Goal: Transaction & Acquisition: Obtain resource

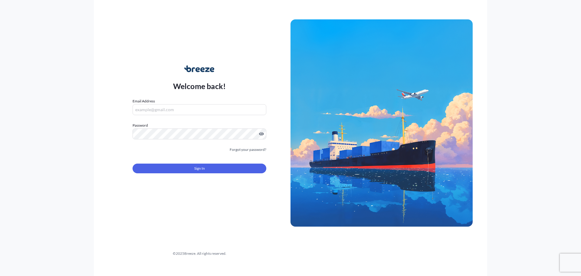
type input "[EMAIL_ADDRESS][DOMAIN_NAME]"
click at [191, 167] on button "Sign In" at bounding box center [200, 168] width 134 height 10
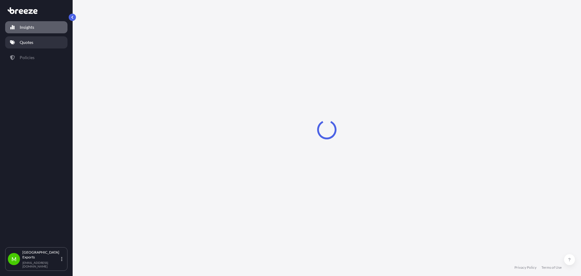
click at [27, 46] on link "Quotes" at bounding box center [36, 42] width 62 height 12
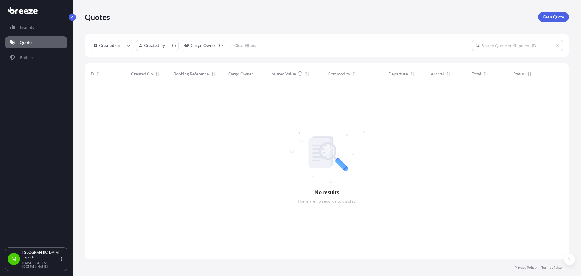
scroll to position [173, 480]
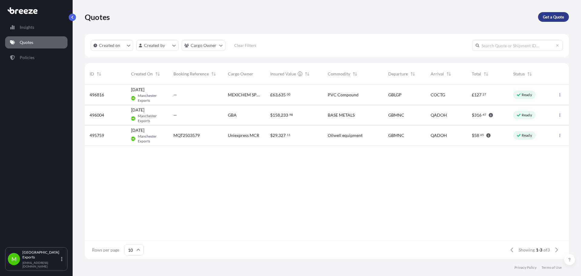
click at [559, 17] on p "Get a Quote" at bounding box center [553, 17] width 21 height 6
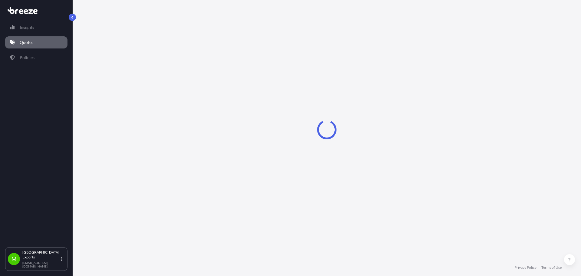
select select "Sea"
select select "1"
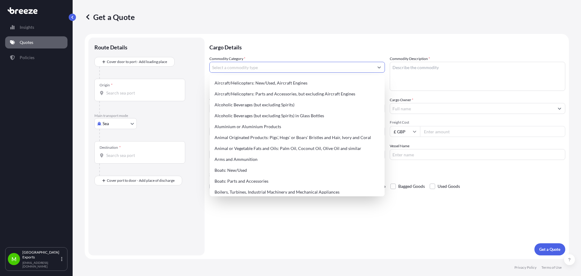
click at [249, 70] on input "Commodity Category *" at bounding box center [292, 67] width 164 height 11
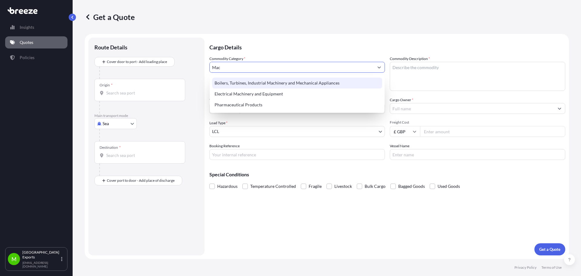
click at [273, 79] on div "Boilers, Turbines, Industrial Machinery and Mechanical Appliances" at bounding box center [297, 82] width 170 height 11
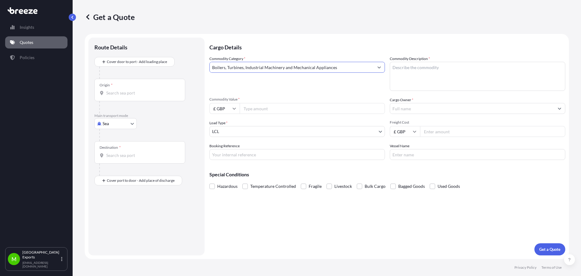
type input "Boilers, Turbines, Industrial Machinery and Mechanical Appliances"
click at [427, 69] on textarea "Commodity Description *" at bounding box center [478, 76] width 176 height 29
type textarea "Cased Machinery"
click at [260, 113] on input "Commodity Value *" at bounding box center [312, 108] width 145 height 11
type input "3"
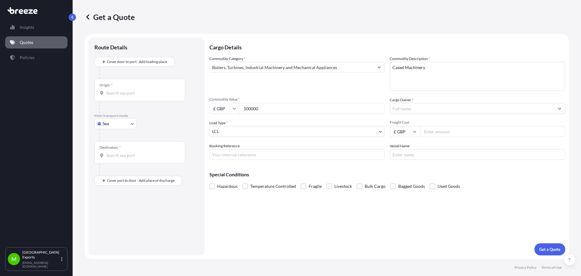
type input "100000"
click at [411, 105] on input "Cargo Owner *" at bounding box center [472, 108] width 164 height 11
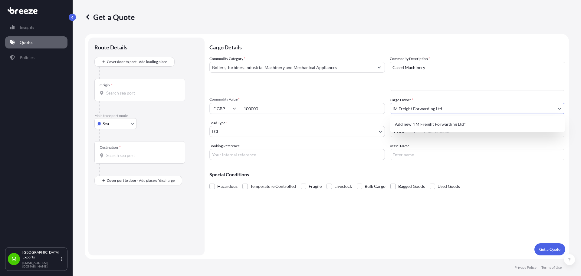
type input "IM Freight Forwarding Ltd"
click at [245, 133] on body "0 options available. 1 option available. 0 options available. 1 option availabl…" at bounding box center [290, 138] width 581 height 276
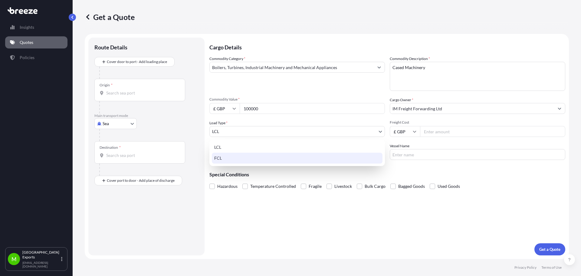
click at [226, 158] on div "FCL" at bounding box center [297, 158] width 171 height 11
select select "2"
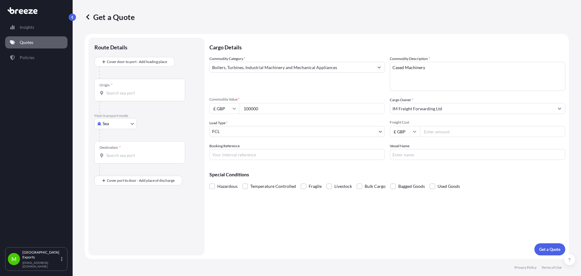
click at [429, 130] on input "Freight Cost" at bounding box center [492, 131] width 145 height 11
type input "3670"
click at [259, 155] on input "Booking Reference" at bounding box center [297, 154] width 176 height 11
paste input "MQT2504050"
type input "MQT2504050"
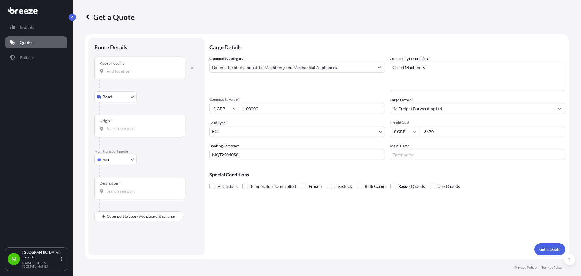
click at [124, 71] on input "Place of loading" at bounding box center [141, 71] width 71 height 6
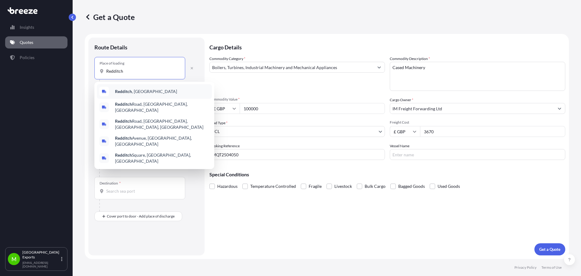
click at [134, 88] on div "Redditch , [GEOGRAPHIC_DATA]" at bounding box center [154, 91] width 115 height 15
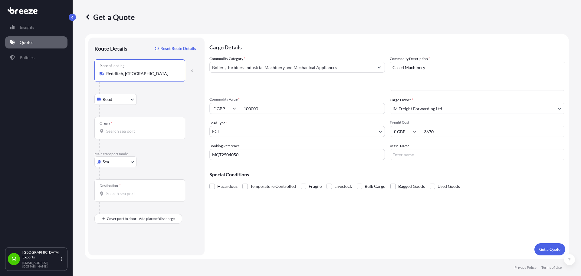
type input "Redditch, [GEOGRAPHIC_DATA]"
click at [123, 133] on input "Origin *" at bounding box center [141, 131] width 71 height 6
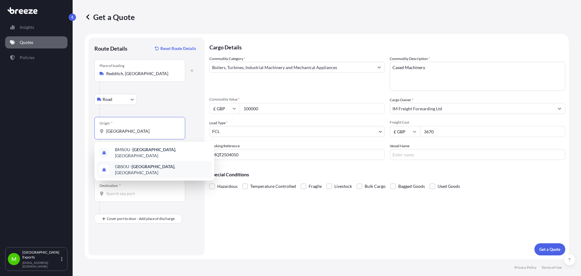
click at [155, 161] on div "GBSOU - [GEOGRAPHIC_DATA] , [GEOGRAPHIC_DATA]" at bounding box center [154, 169] width 115 height 17
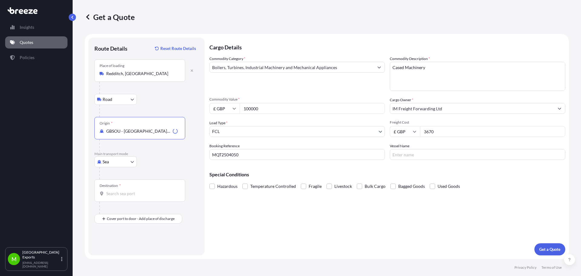
type input "GBSOU - [GEOGRAPHIC_DATA], [GEOGRAPHIC_DATA]"
click at [131, 190] on div "Destination *" at bounding box center [139, 190] width 91 height 22
click at [131, 190] on input "Destination *" at bounding box center [141, 193] width 71 height 6
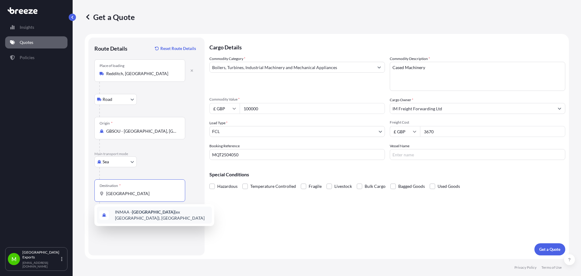
click at [175, 213] on span "INMAA - [GEOGRAPHIC_DATA] (ex [GEOGRAPHIC_DATA]), [GEOGRAPHIC_DATA]" at bounding box center [162, 215] width 94 height 12
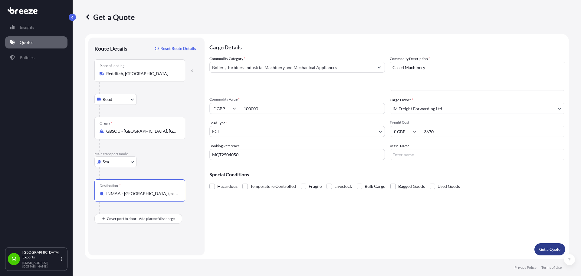
type input "INMAA - [GEOGRAPHIC_DATA] (ex [GEOGRAPHIC_DATA]), [GEOGRAPHIC_DATA]"
click at [538, 251] on button "Get a Quote" at bounding box center [550, 249] width 31 height 12
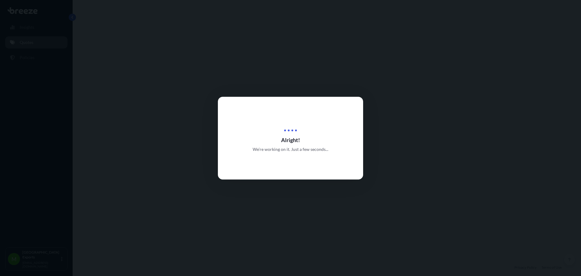
select select "Road"
select select "Sea"
select select "2"
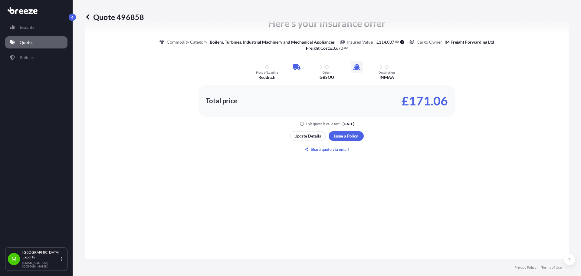
scroll to position [297, 0]
